Goal: Task Accomplishment & Management: Complete application form

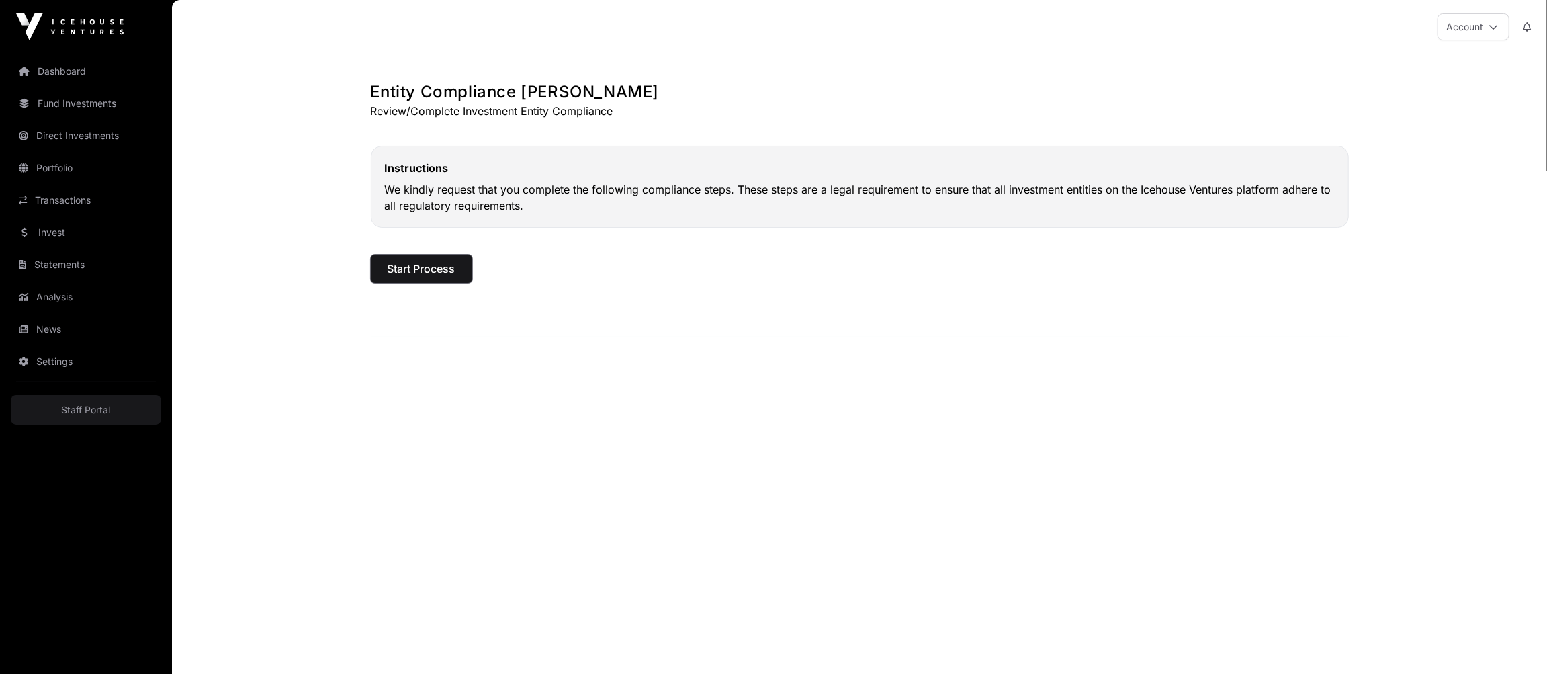
click at [435, 271] on span "Start Process" at bounding box center [421, 269] width 68 height 16
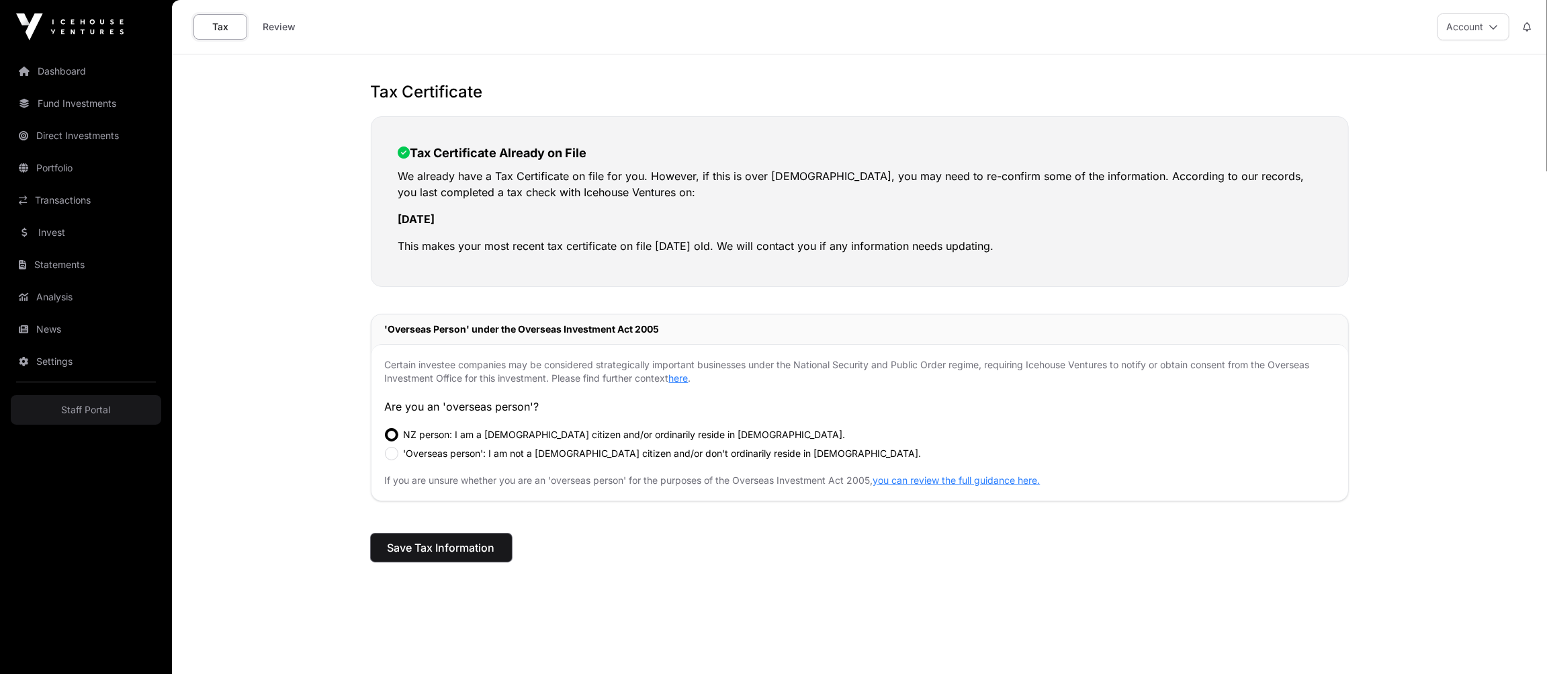
click at [467, 545] on span "Save Tax Information" at bounding box center [440, 547] width 107 height 16
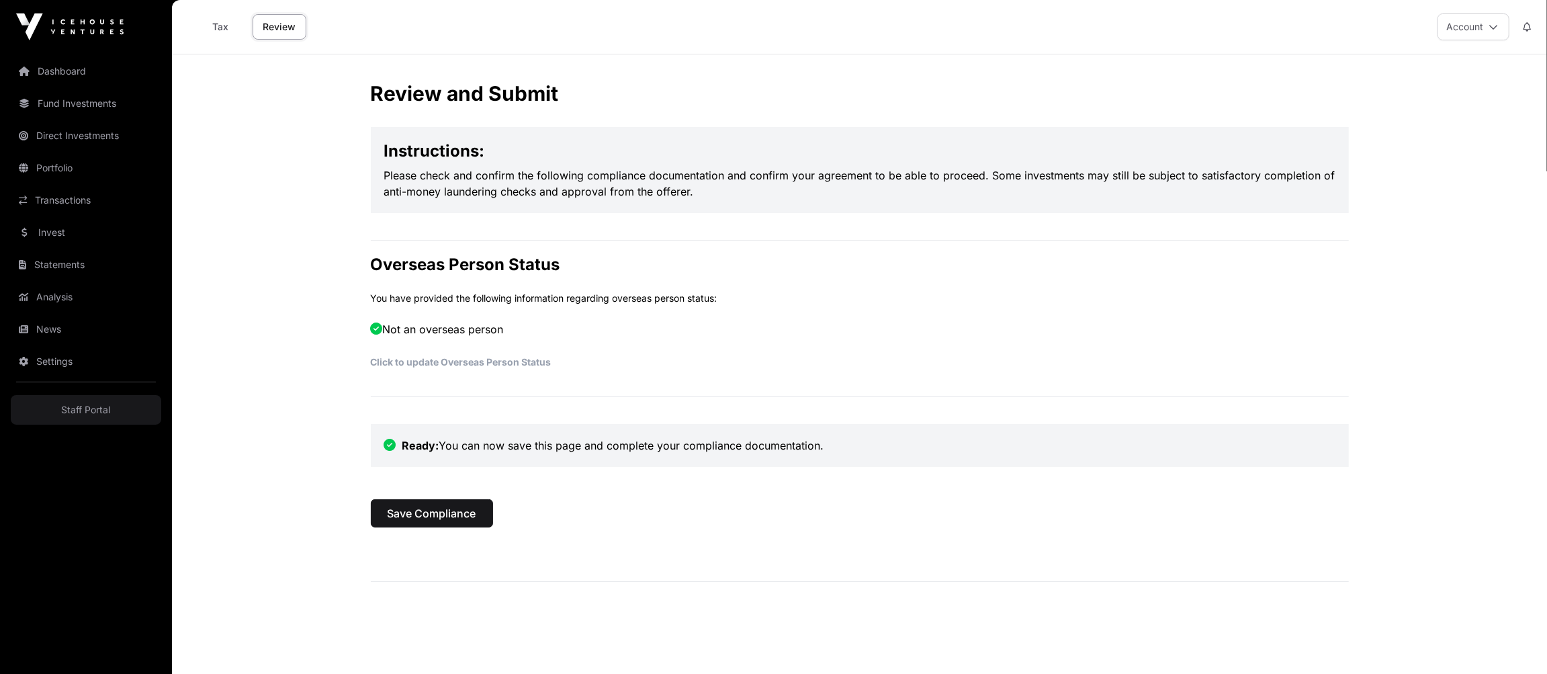
scroll to position [75, 0]
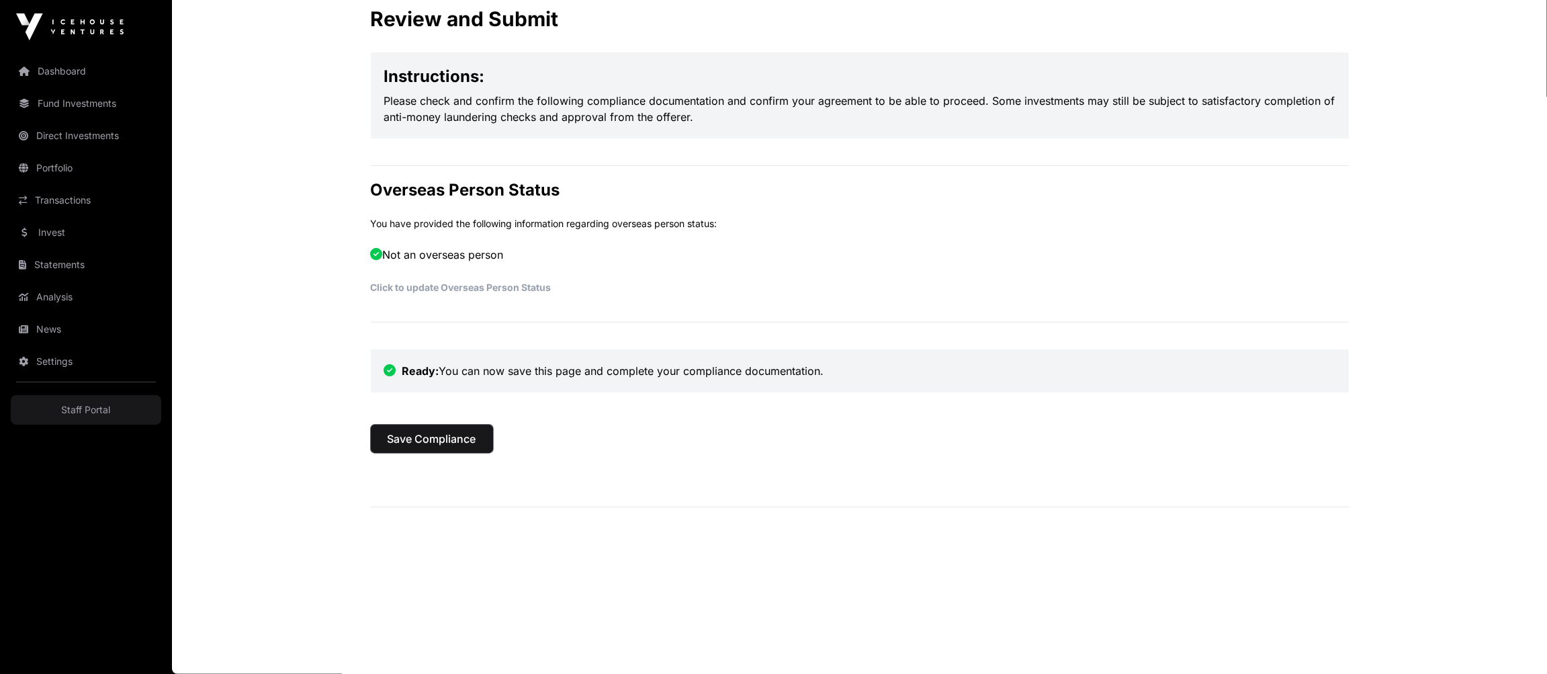
click at [460, 447] on button "Save Compliance" at bounding box center [432, 438] width 122 height 28
